Goal: Find specific page/section: Locate a particular part of the current website

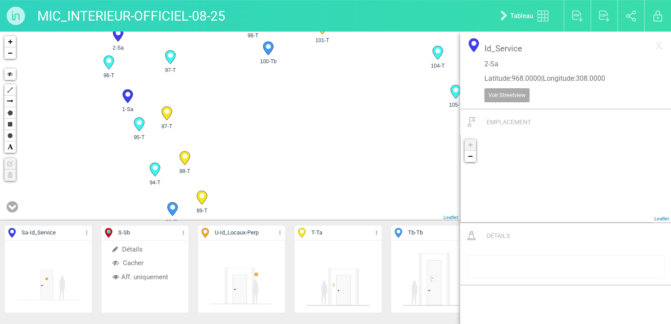
click at [278, 232] on p "U - Id_Locaux-Perp" at bounding box center [241, 233] width 87 height 15
click at [280, 234] on icon at bounding box center [280, 233] width 6 height 10
click at [249, 273] on li "Aff. uniquement" at bounding box center [241, 277] width 87 height 14
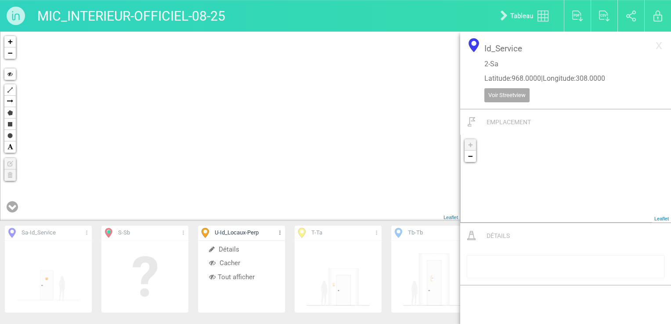
click at [376, 163] on div "137-U 136-U 54-U + − Hide Polyline Arrow Polygon Rectangle Circle Text Edit lay…" at bounding box center [230, 126] width 460 height 189
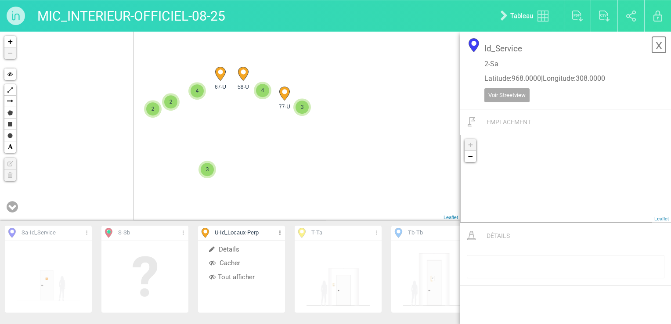
click at [663, 44] on link "x" at bounding box center [658, 45] width 15 height 18
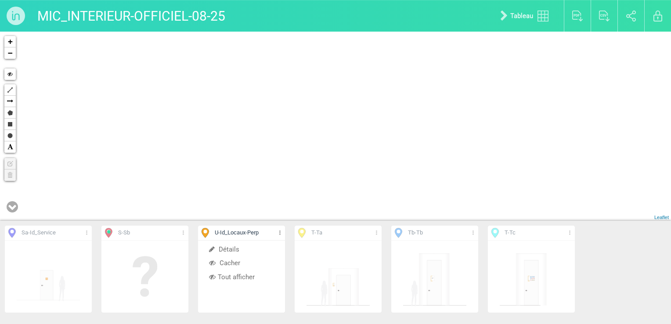
drag, startPoint x: 216, startPoint y: 132, endPoint x: 279, endPoint y: 176, distance: 77.0
click at [279, 176] on div "58-U 67-U 77-U 137-U" at bounding box center [335, 126] width 671 height 189
drag, startPoint x: 193, startPoint y: 138, endPoint x: 241, endPoint y: 239, distance: 111.4
click at [241, 239] on div "Sa - Id_Service Détails Afficher Tout afficher S - Sb Détails Afficher Tout aff…" at bounding box center [335, 178] width 671 height 292
drag, startPoint x: 173, startPoint y: 137, endPoint x: 368, endPoint y: 170, distance: 197.7
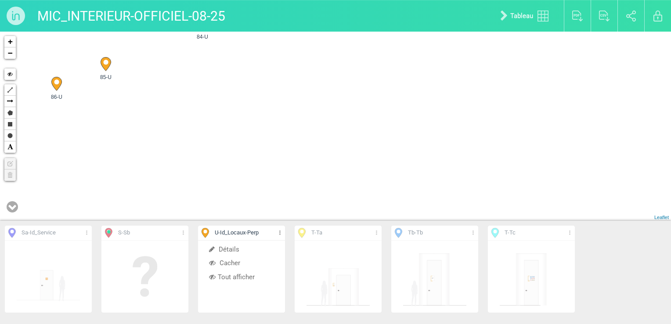
click at [403, 186] on div "77-U 78-U 76-U 75-U" at bounding box center [335, 126] width 671 height 189
drag, startPoint x: 242, startPoint y: 130, endPoint x: 276, endPoint y: 187, distance: 66.2
click at [276, 187] on div "77-U 78-U 86-U 85-U" at bounding box center [335, 126] width 671 height 189
drag, startPoint x: 162, startPoint y: 154, endPoint x: 183, endPoint y: 159, distance: 21.3
click at [183, 159] on div "86-U 85-U 84-U 83-U" at bounding box center [335, 126] width 671 height 189
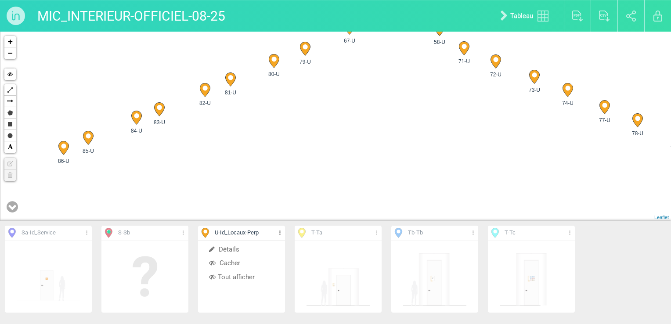
click at [235, 274] on li "Tout afficher" at bounding box center [241, 277] width 87 height 14
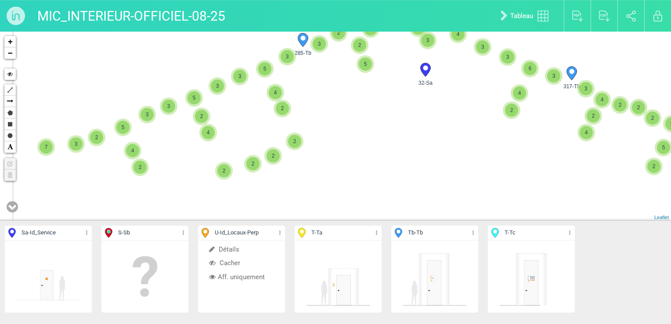
drag, startPoint x: 108, startPoint y: 152, endPoint x: 120, endPoint y: 147, distance: 13.8
click at [119, 147] on div "5-Sa 32-Sa 2 5 2 4 3 2 2 2 2 2 2 6 3 172-T 173-T 2 7 3 2 4 2 5 3 3 4 2 5 3 3 4 …" at bounding box center [335, 126] width 671 height 189
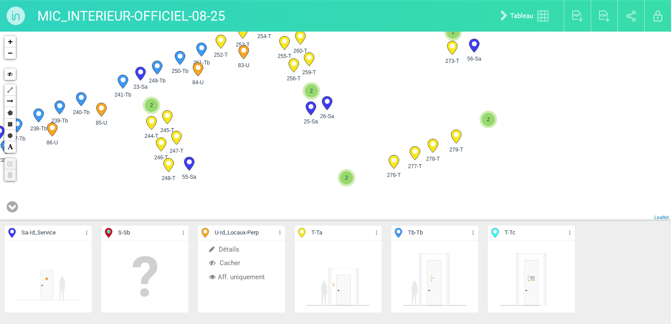
click at [97, 158] on div "32-Sa 7 3 2 4 2 5 3 3 4 2 5 3 3 4 2 2 2 5 3 285-Tb 3 2 3 5 4 3 3 2 4 6 3 317-Tb…" at bounding box center [335, 126] width 671 height 189
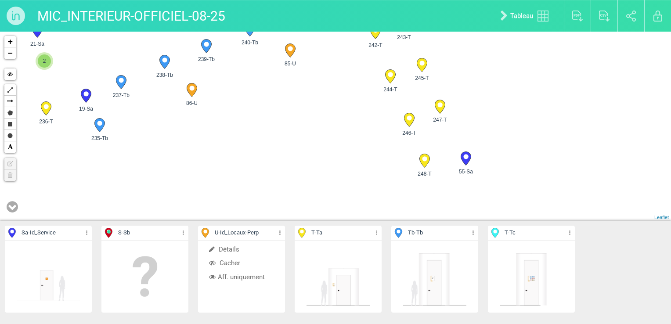
drag, startPoint x: 95, startPoint y: 157, endPoint x: 225, endPoint y: 138, distance: 131.3
click at [225, 138] on div "279-T 278-T 277-T 276-T" at bounding box center [335, 126] width 671 height 189
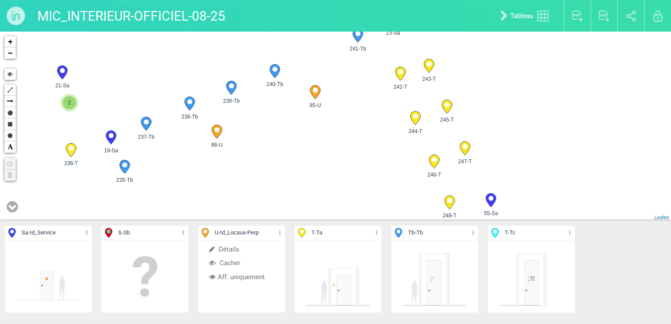
drag, startPoint x: 191, startPoint y: 128, endPoint x: 216, endPoint y: 172, distance: 50.6
click at [216, 172] on div "279-T 278-T 277-T 276-T" at bounding box center [335, 126] width 671 height 189
click at [119, 57] on div "279-T 278-T 277-T 276-T" at bounding box center [335, 126] width 671 height 189
click at [294, 173] on div "279-T 278-T 277-T 276-T" at bounding box center [335, 126] width 671 height 189
